Goal: Information Seeking & Learning: Learn about a topic

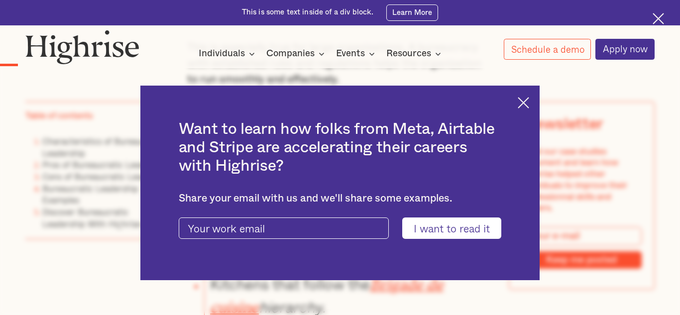
scroll to position [750, 0]
click at [517, 108] on div "Want to learn how folks from Meta, Airtable and Stripe are accelerating their c…" at bounding box center [340, 183] width 400 height 195
click at [524, 105] on img at bounding box center [522, 102] width 11 height 11
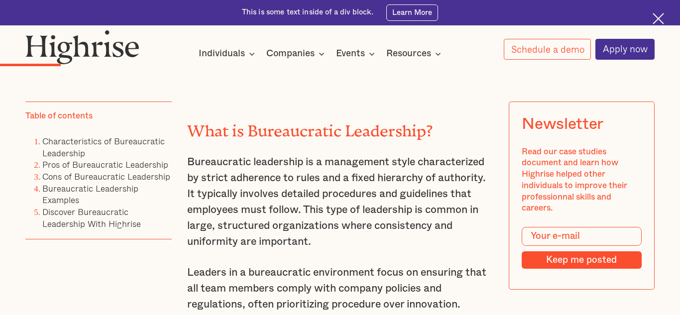
scroll to position [1230, 0]
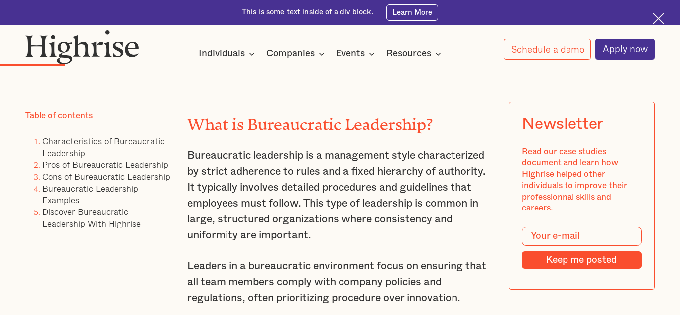
drag, startPoint x: 189, startPoint y: 156, endPoint x: 467, endPoint y: 121, distance: 279.7
click at [195, 158] on p "Bureaucratic leadership is a management style characterized by strict adherence…" at bounding box center [339, 196] width 305 height 96
click at [197, 150] on p "Bureaucratic leadership is a management style characterized by strict adherence…" at bounding box center [339, 196] width 305 height 96
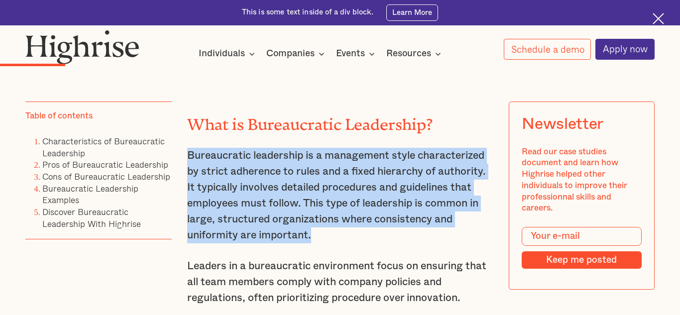
drag, startPoint x: 188, startPoint y: 155, endPoint x: 323, endPoint y: 230, distance: 154.8
click at [323, 230] on p "Bureaucratic leadership is a management style characterized by strict adherence…" at bounding box center [339, 196] width 305 height 96
copy p "Bureaucratic leadership is a management style characterized by strict adherence…"
